Goal: Transaction & Acquisition: Purchase product/service

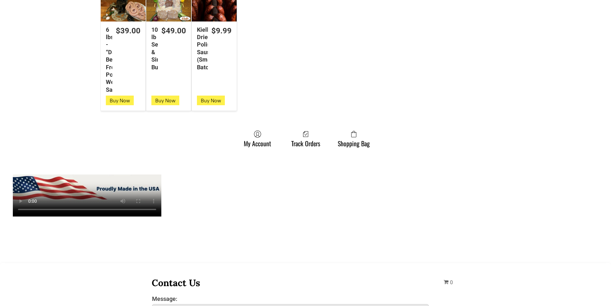
scroll to position [1765, 0]
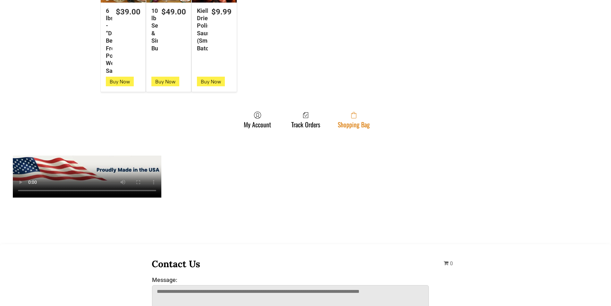
click at [369, 115] on span at bounding box center [354, 115] width 32 height 8
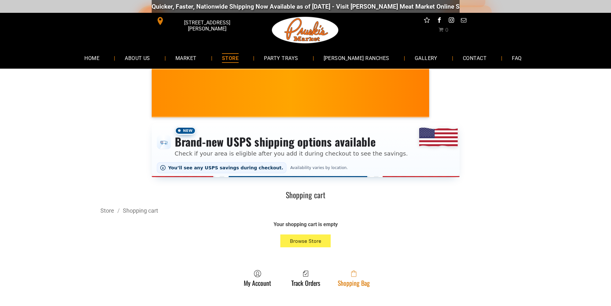
click at [365, 277] on span at bounding box center [354, 274] width 32 height 8
click at [362, 280] on link "Shopping Bag" at bounding box center [354, 278] width 39 height 17
click at [350, 282] on link "Shopping Bag" at bounding box center [354, 278] width 39 height 17
